Goal: Check status: Check status

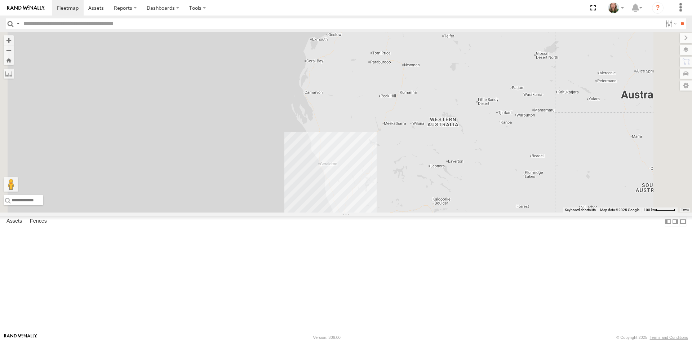
click at [0, 0] on div "TNE-43" at bounding box center [0, 0] width 0 height 0
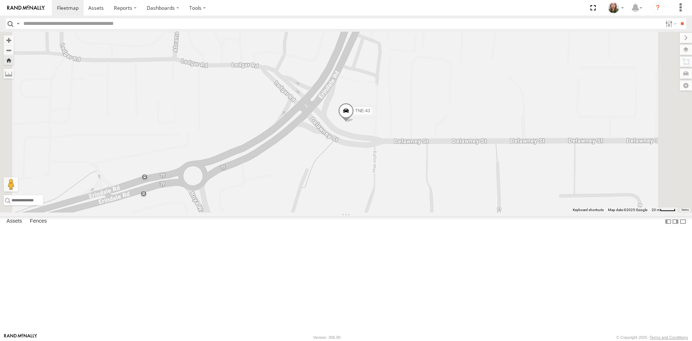
click at [0, 0] on span at bounding box center [0, 0] width 0 height 0
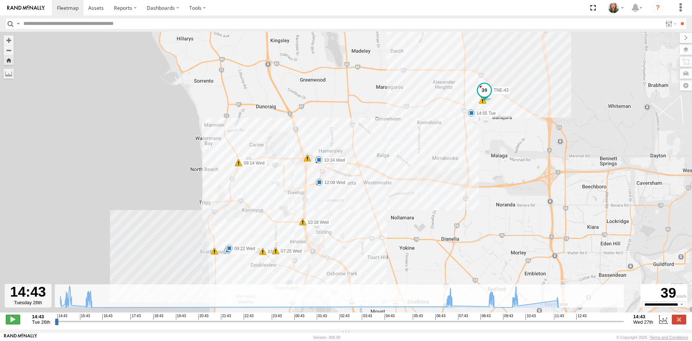
click at [14, 324] on span at bounding box center [13, 318] width 14 height 9
drag, startPoint x: 61, startPoint y: 326, endPoint x: 318, endPoint y: 327, distance: 257.8
click at [318, 324] on input "range" at bounding box center [339, 321] width 569 height 7
drag, startPoint x: 328, startPoint y: 327, endPoint x: 557, endPoint y: 330, distance: 228.6
click at [557, 324] on input "range" at bounding box center [339, 321] width 569 height 7
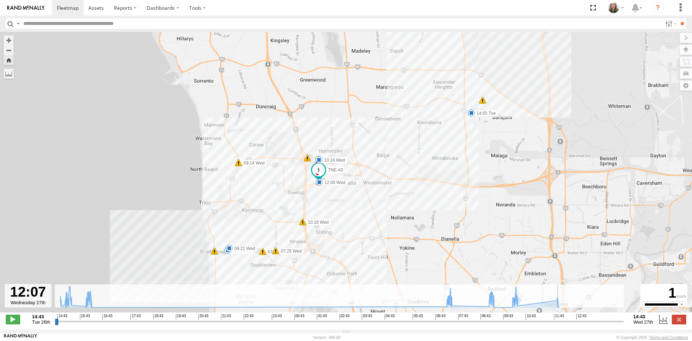
click at [561, 324] on input "range" at bounding box center [339, 321] width 569 height 7
click at [560, 323] on input "range" at bounding box center [339, 321] width 569 height 7
click at [558, 307] on icon at bounding box center [309, 297] width 505 height 22
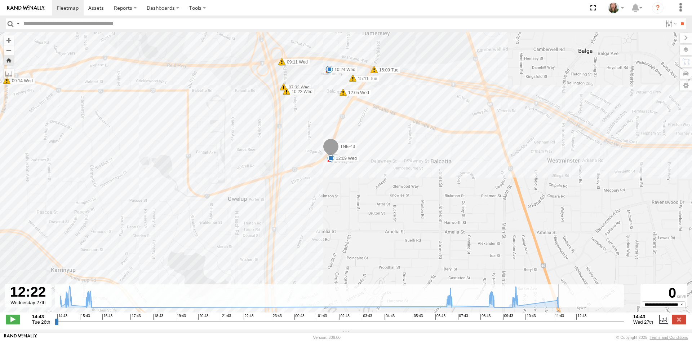
drag, startPoint x: 331, startPoint y: 131, endPoint x: 322, endPoint y: 193, distance: 62.1
click at [323, 158] on span at bounding box center [331, 147] width 16 height 19
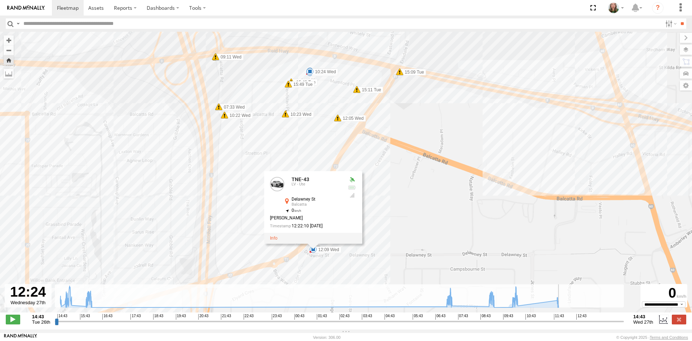
click at [460, 200] on div "TNE-43 14:46 Tue 14:55 Tue 15:12 Tue 15:56 Tue 16:03 Tue 16:04 Tue 07:24 Wed 07…" at bounding box center [346, 176] width 692 height 288
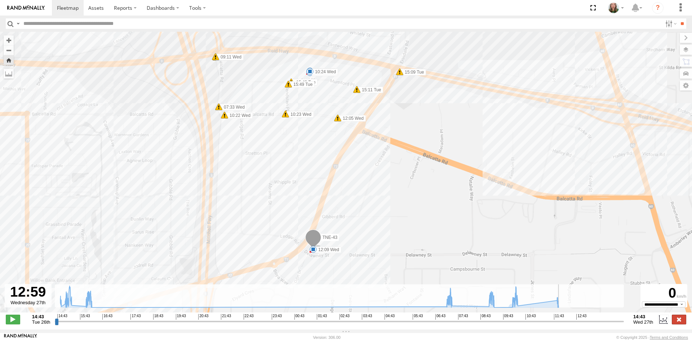
type input "**********"
click at [682, 324] on label at bounding box center [679, 318] width 14 height 9
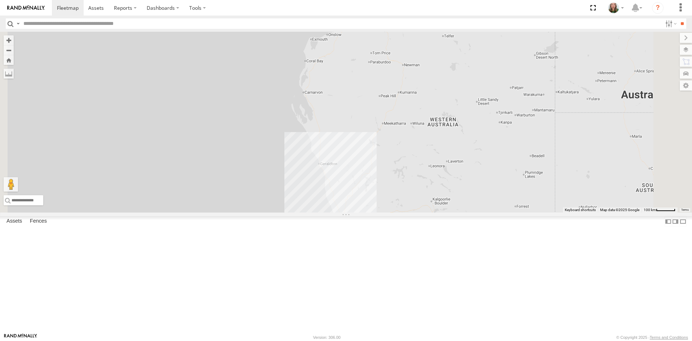
click at [0, 0] on div "TNE-43" at bounding box center [0, 0] width 0 height 0
